Goal: Information Seeking & Learning: Find specific fact

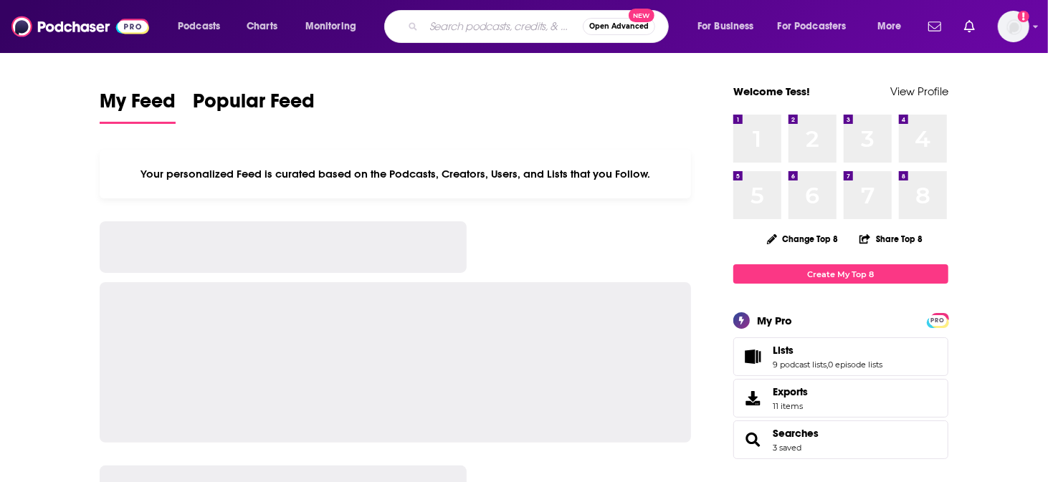
click at [462, 27] on input "Search podcasts, credits, & more..." at bounding box center [503, 26] width 159 height 23
paste input "The [PERSON_NAME] Show"
type input "The [PERSON_NAME] Show"
